Goal: Information Seeking & Learning: Learn about a topic

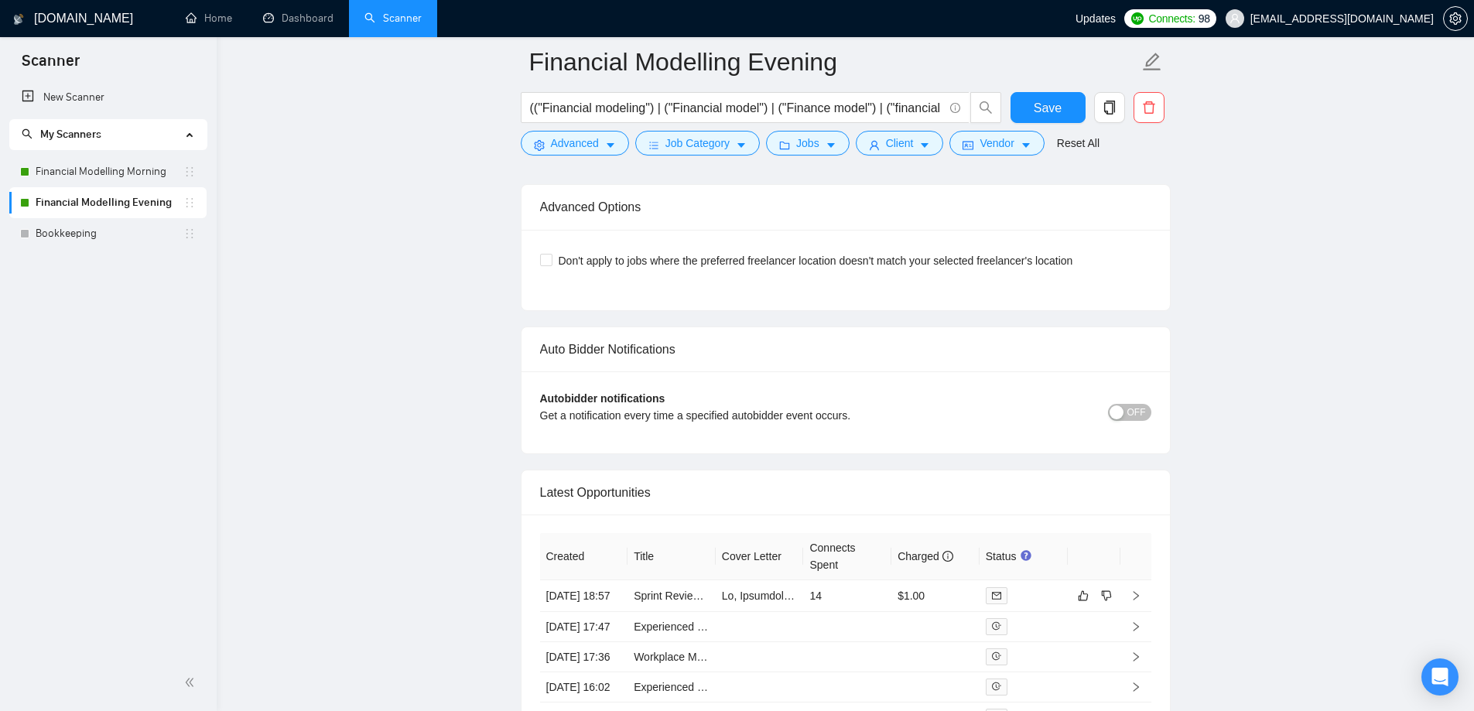
scroll to position [3974, 0]
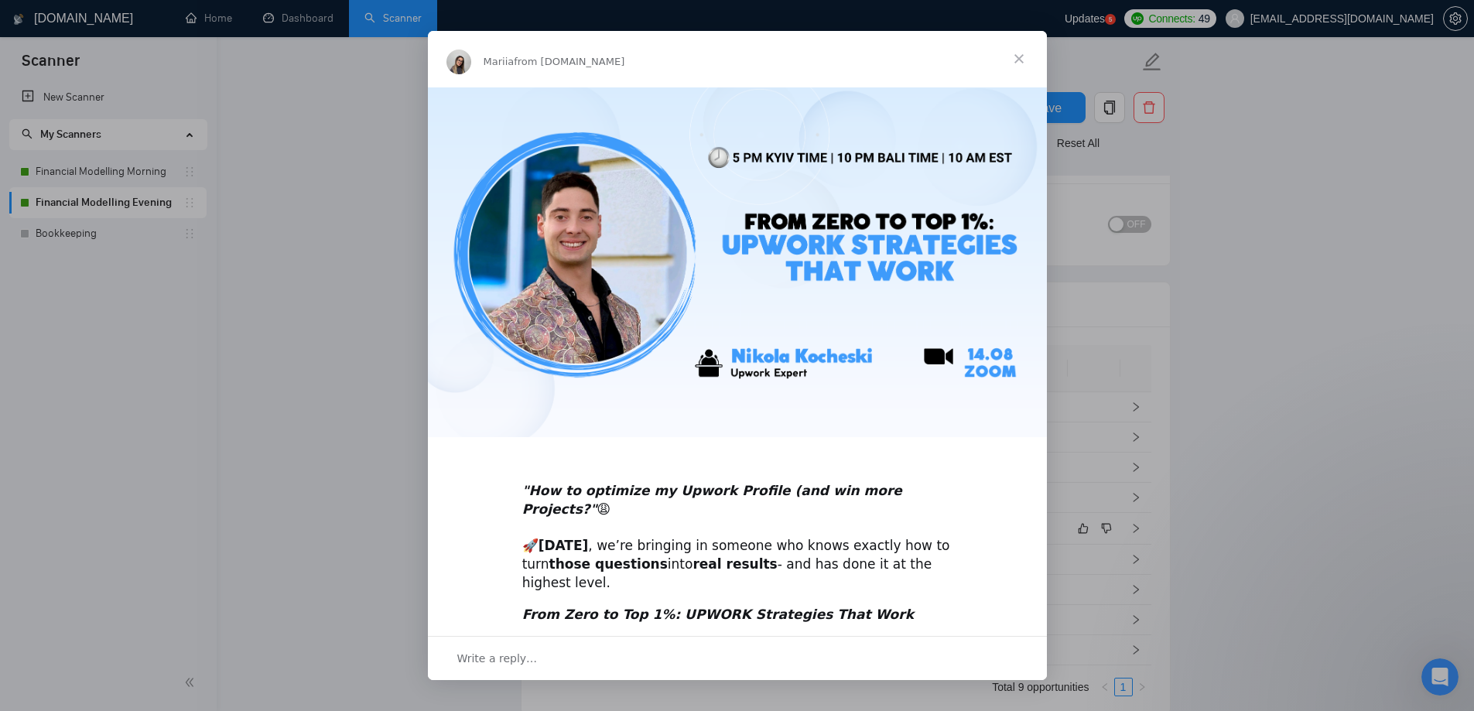
click at [1026, 60] on span "Close" at bounding box center [1019, 59] width 56 height 56
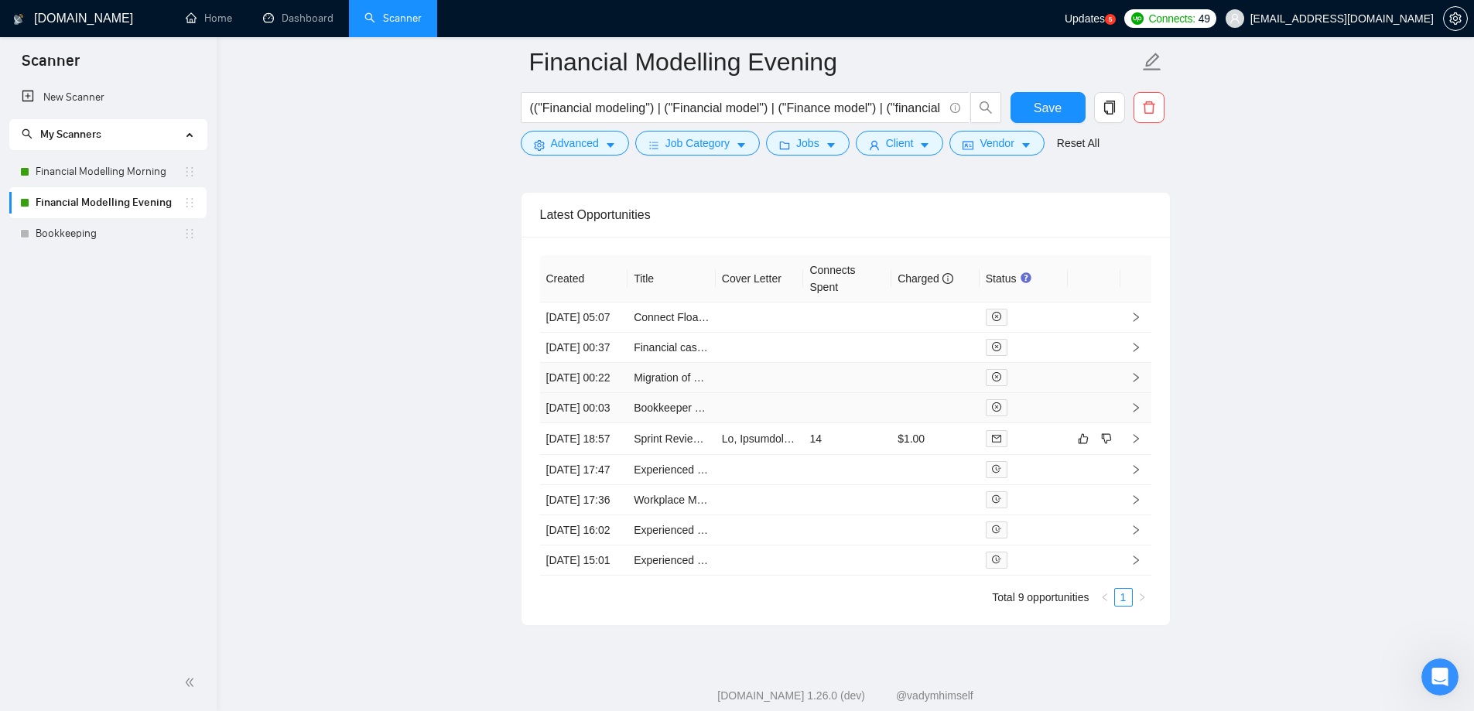
scroll to position [4120, 0]
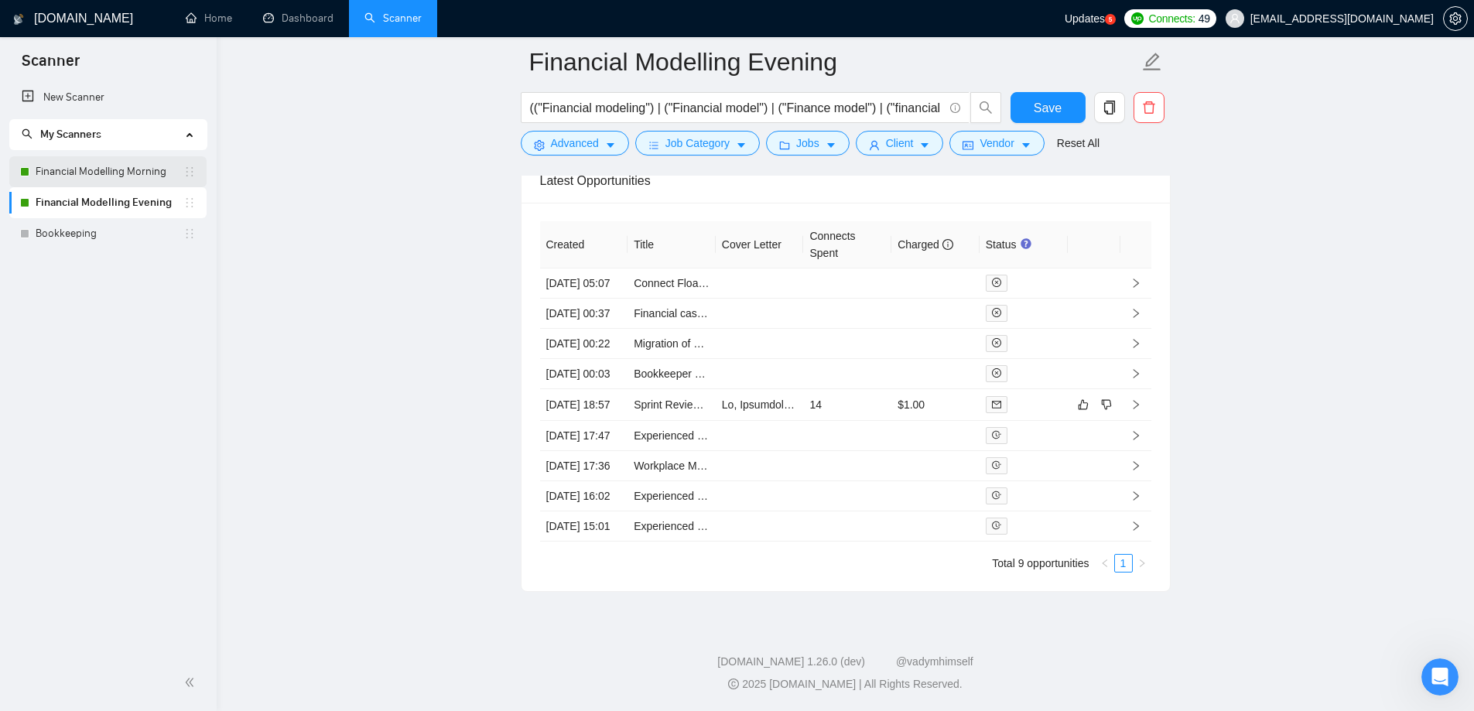
click at [111, 162] on link "Financial Modelling Morning" at bounding box center [110, 171] width 148 height 31
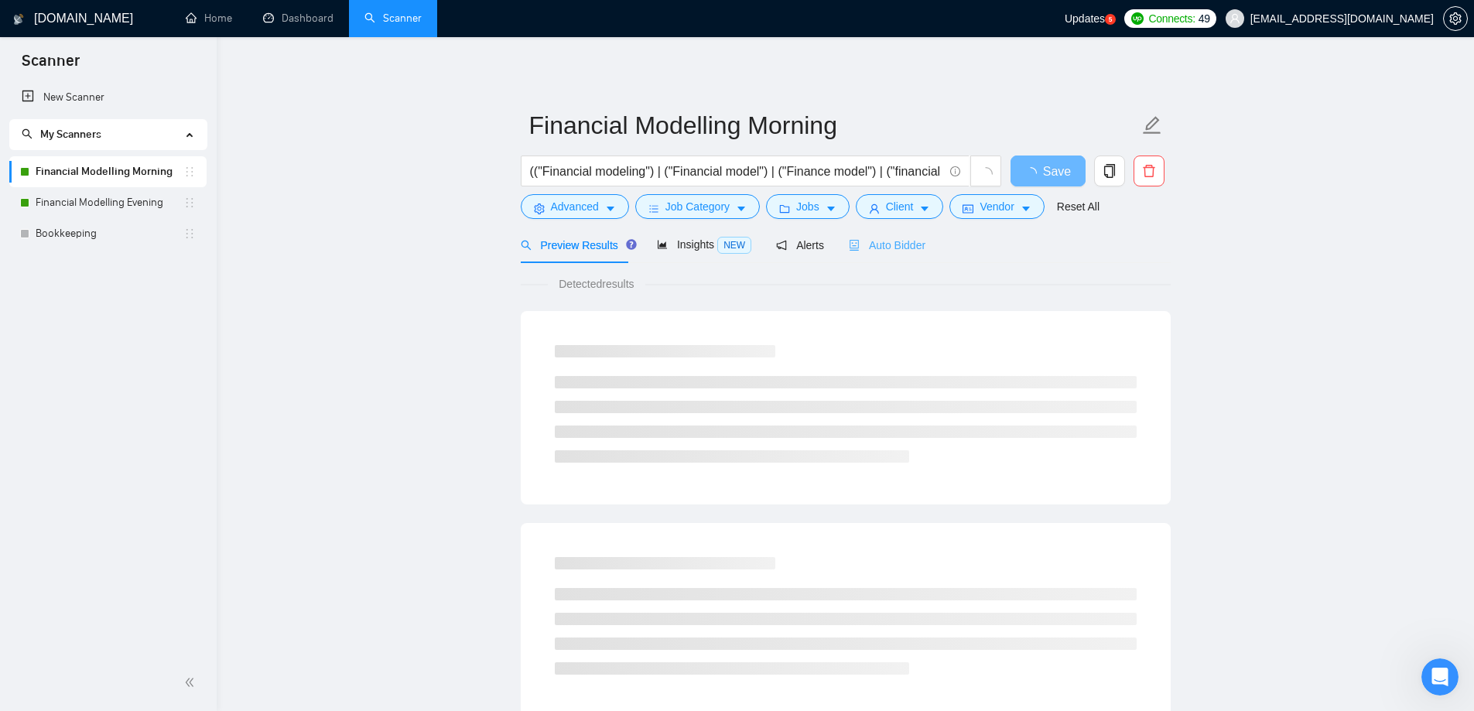
click at [886, 235] on div "Auto Bidder" at bounding box center [887, 245] width 77 height 36
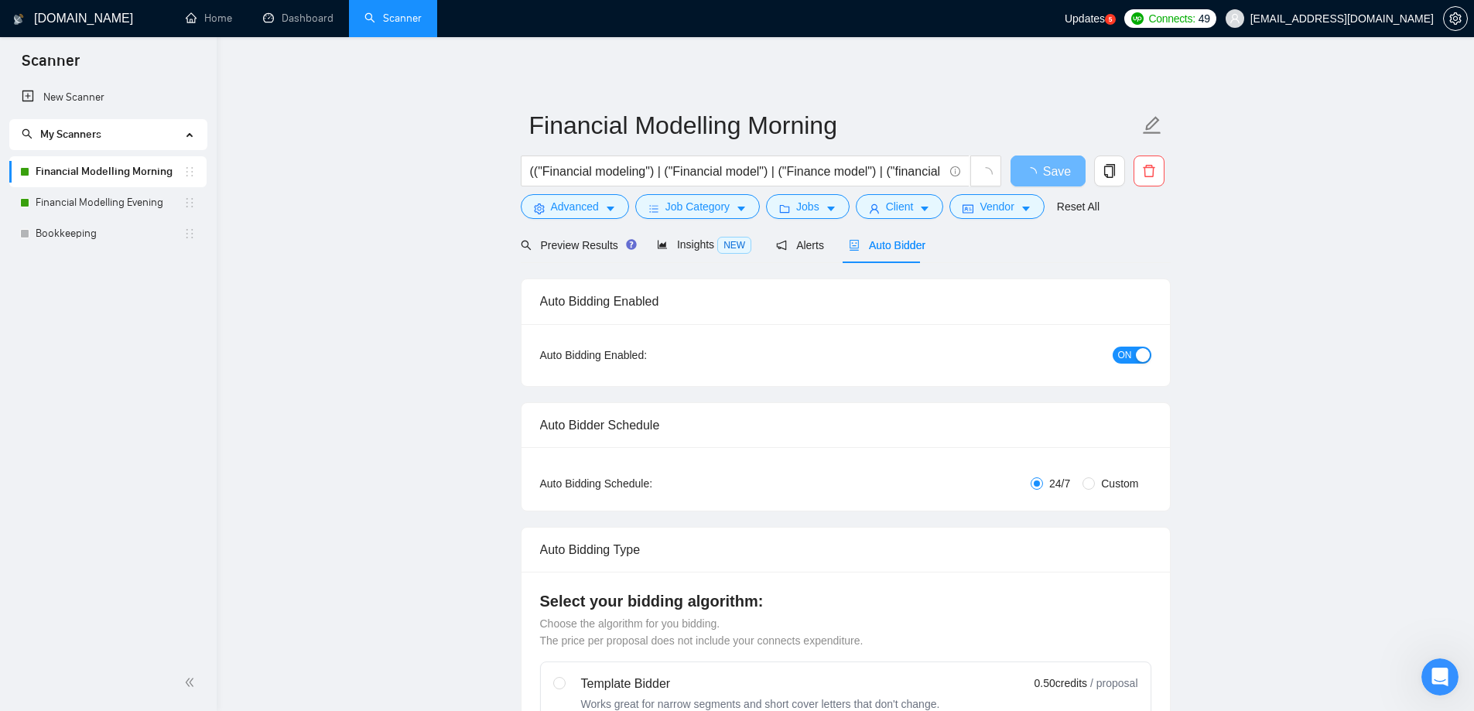
radio input "false"
radio input "true"
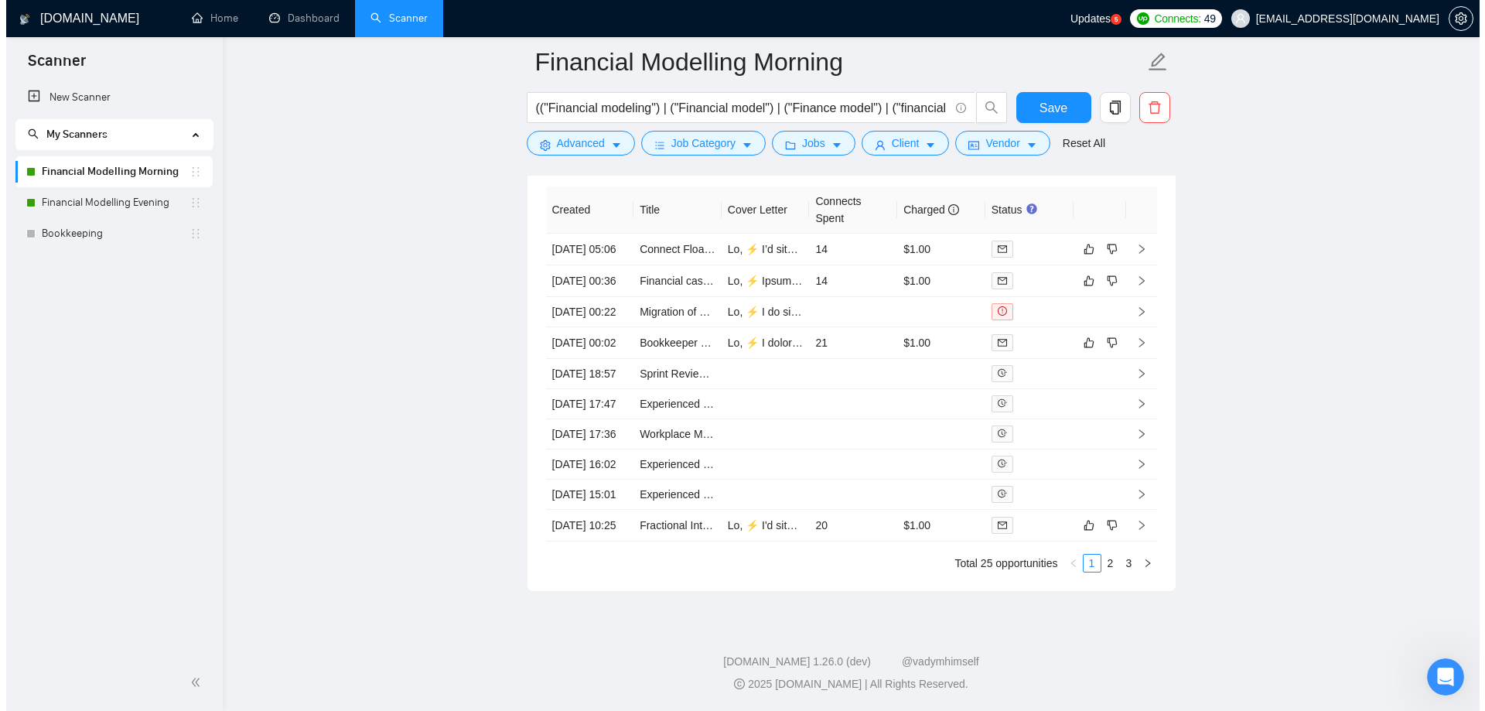
scroll to position [4071, 0]
click at [655, 318] on link "Migration of Wave to Quickbooks Online" at bounding box center [730, 312] width 193 height 12
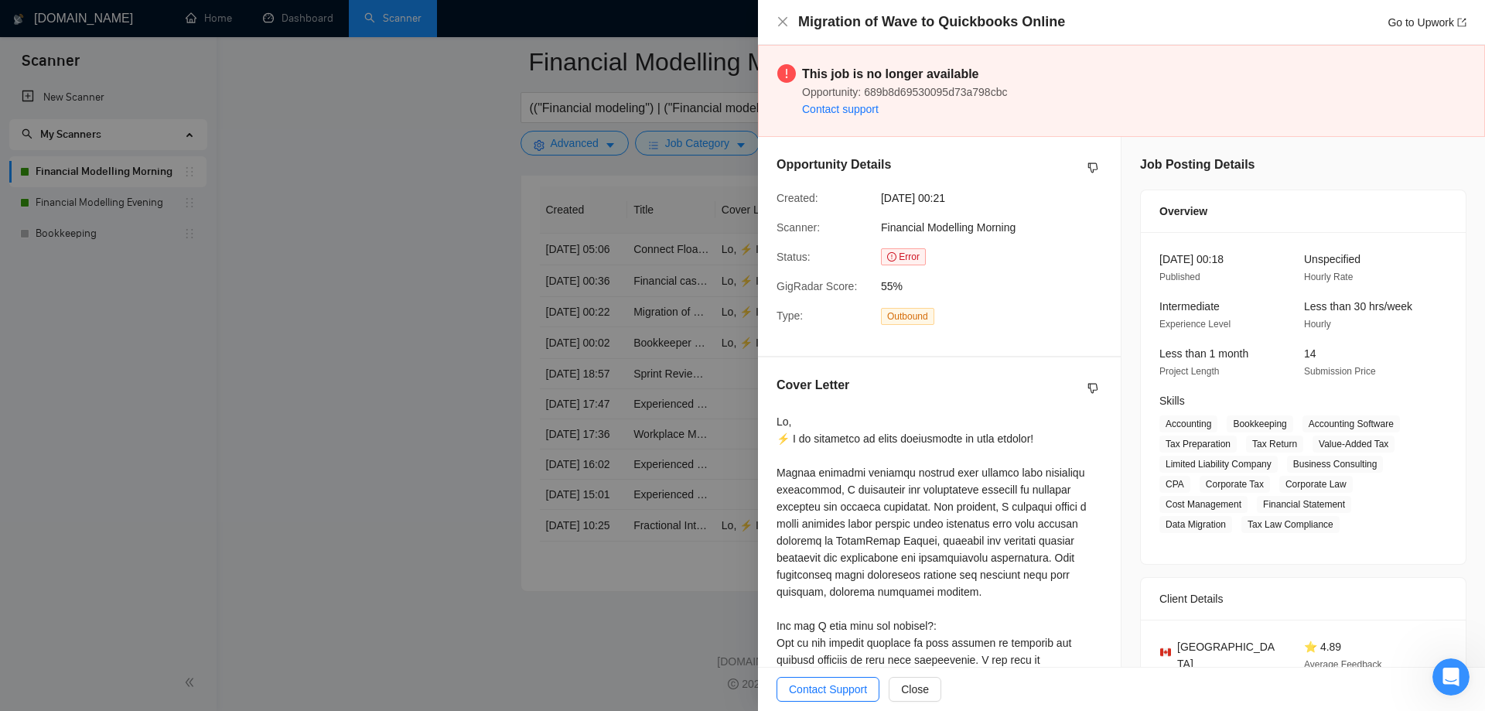
click at [452, 371] on div at bounding box center [742, 355] width 1485 height 711
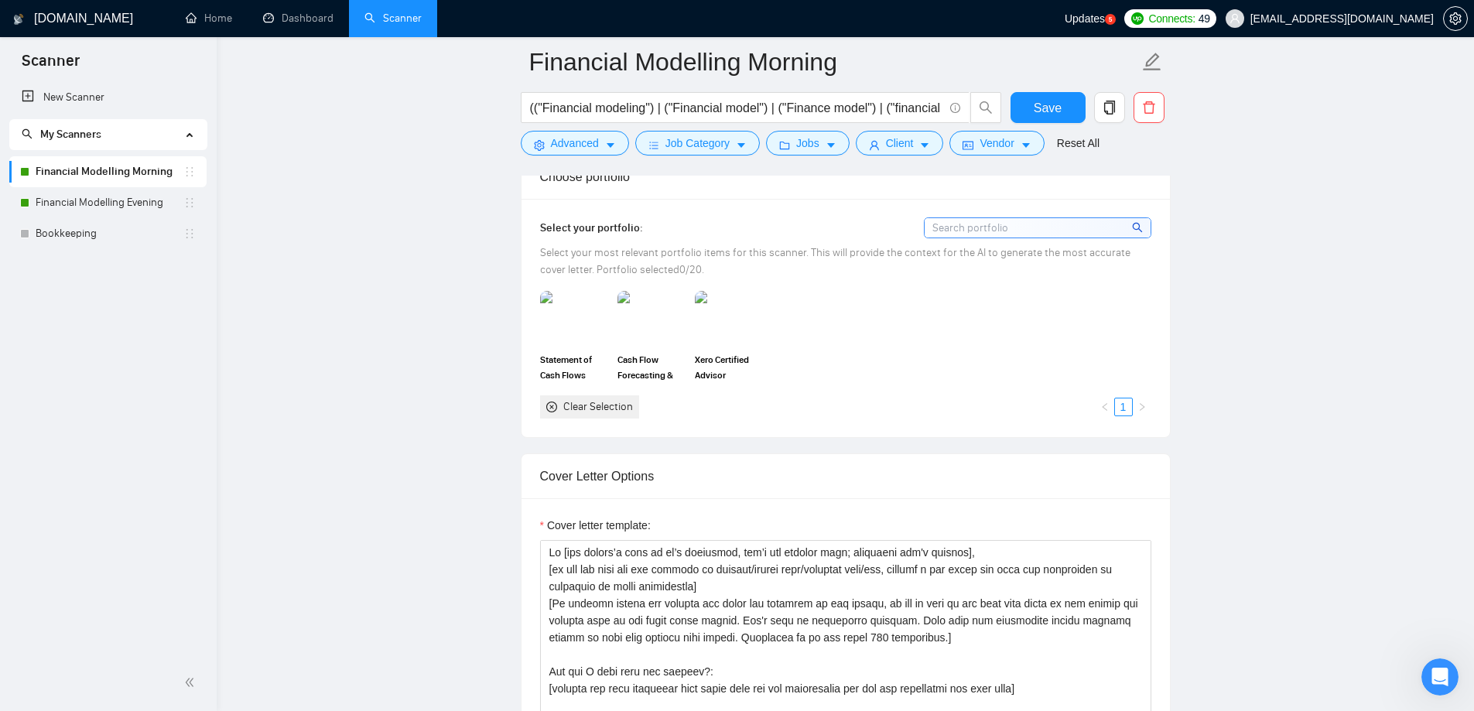
scroll to position [1596, 0]
